Goal: Obtain resource: Obtain resource

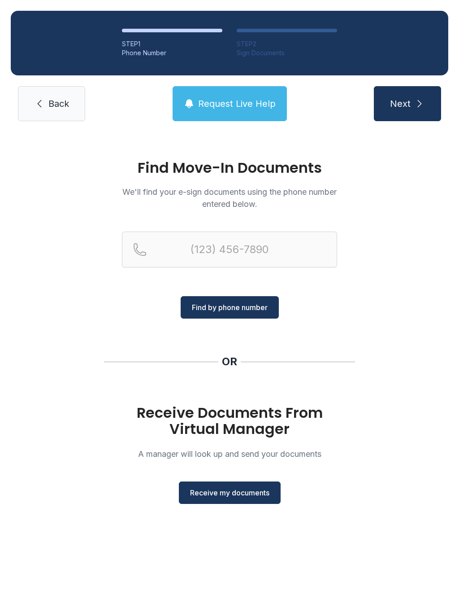
click at [228, 493] on span "Receive my documents" at bounding box center [229, 492] width 79 height 11
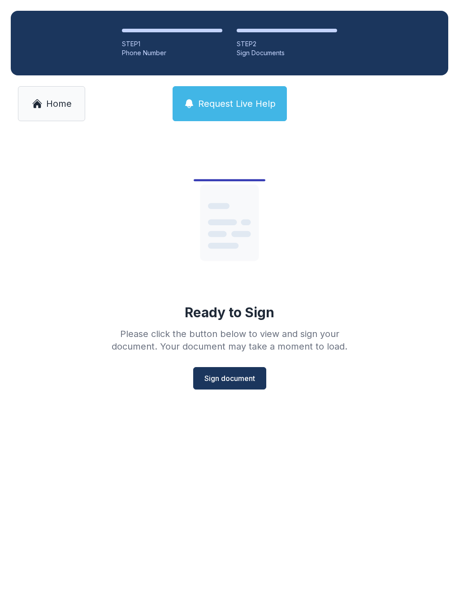
click at [37, 111] on link "Home" at bounding box center [51, 103] width 67 height 35
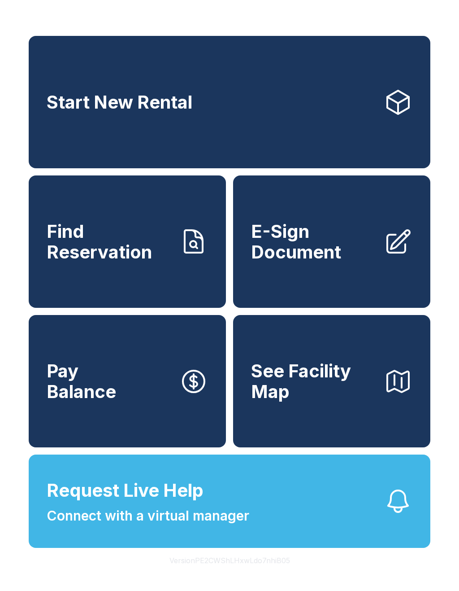
click at [389, 256] on icon at bounding box center [398, 241] width 29 height 29
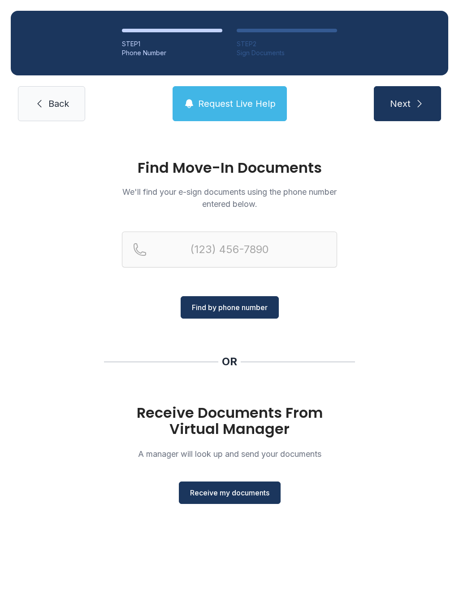
click at [230, 493] on span "Receive my documents" at bounding box center [229, 492] width 79 height 11
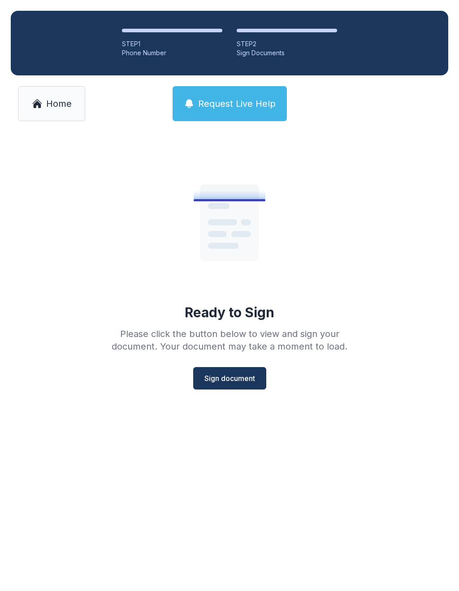
click at [43, 104] on link "Home" at bounding box center [51, 103] width 67 height 35
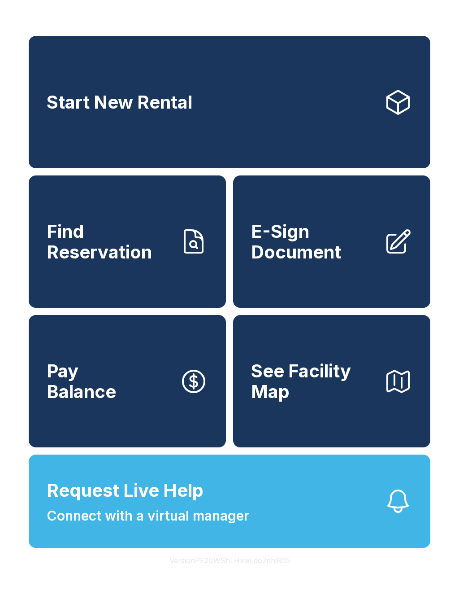
click at [388, 392] on icon "button" at bounding box center [399, 381] width 22 height 21
